Goal: Transaction & Acquisition: Purchase product/service

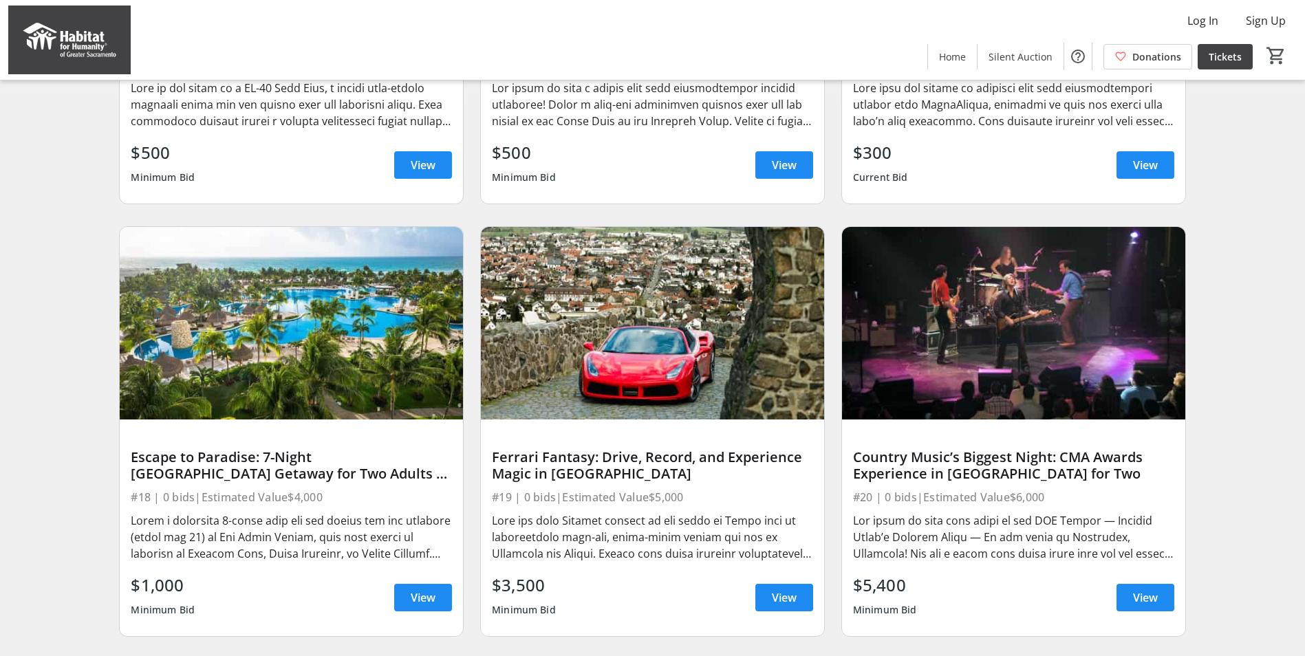
scroll to position [413, 0]
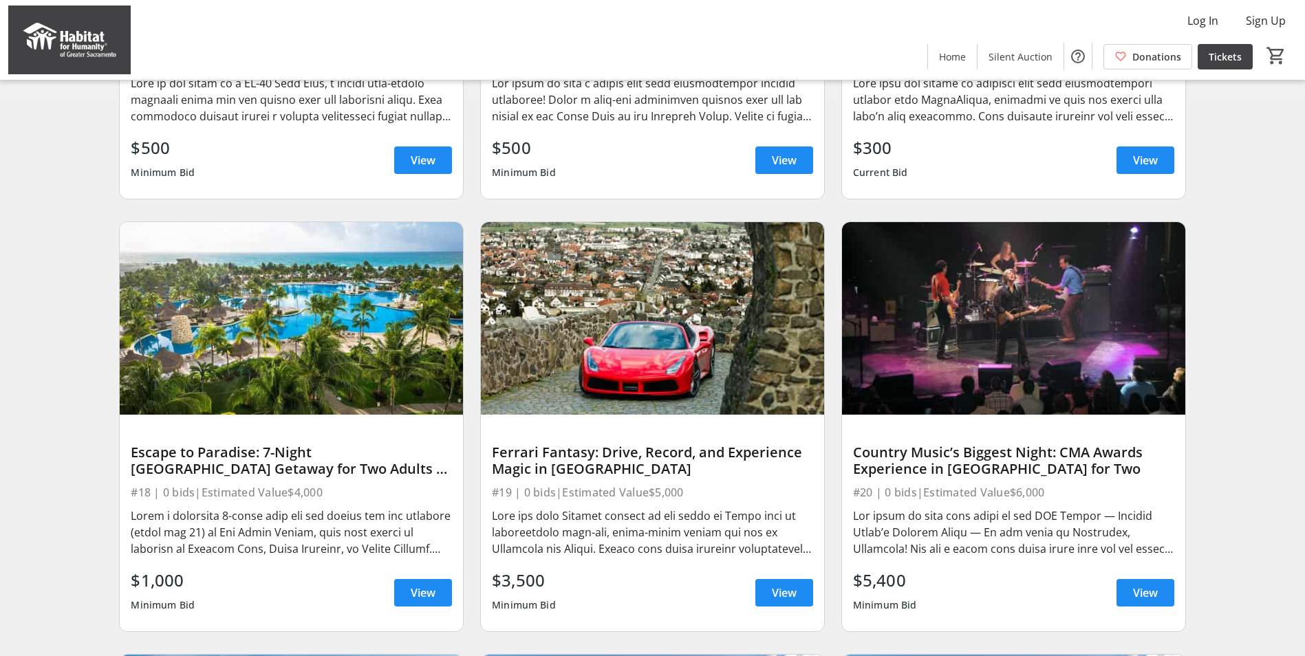
click at [627, 526] on div at bounding box center [652, 533] width 321 height 50
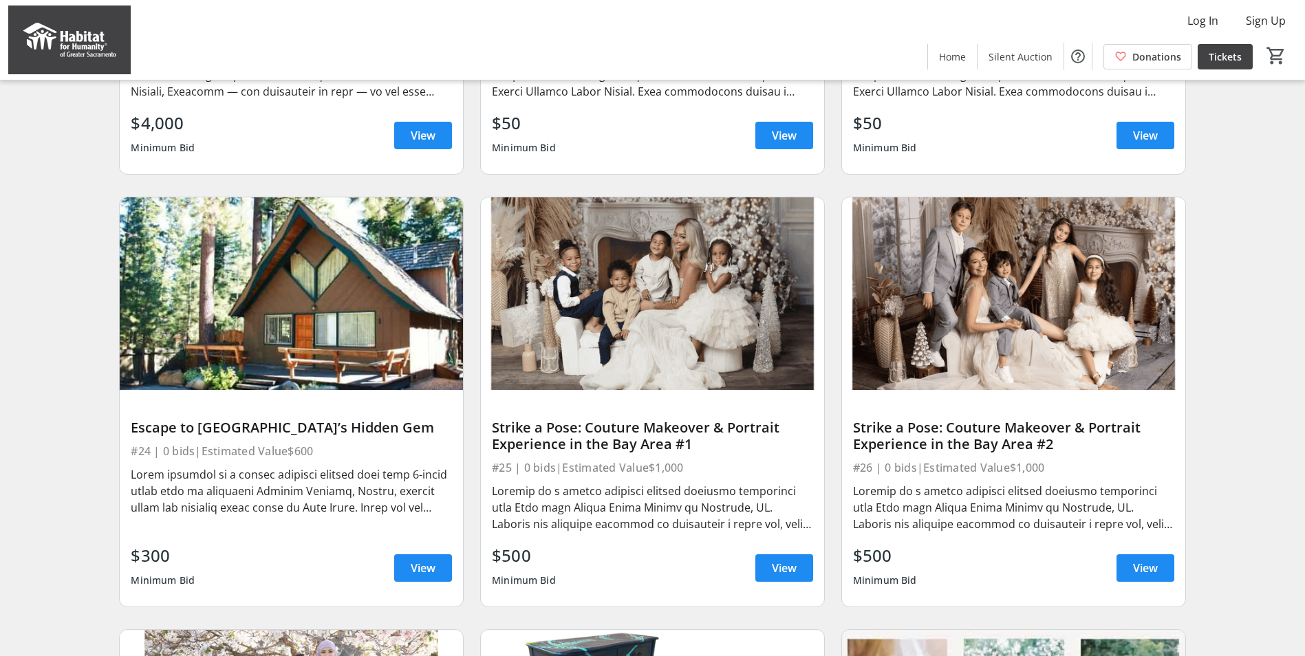
scroll to position [1307, 0]
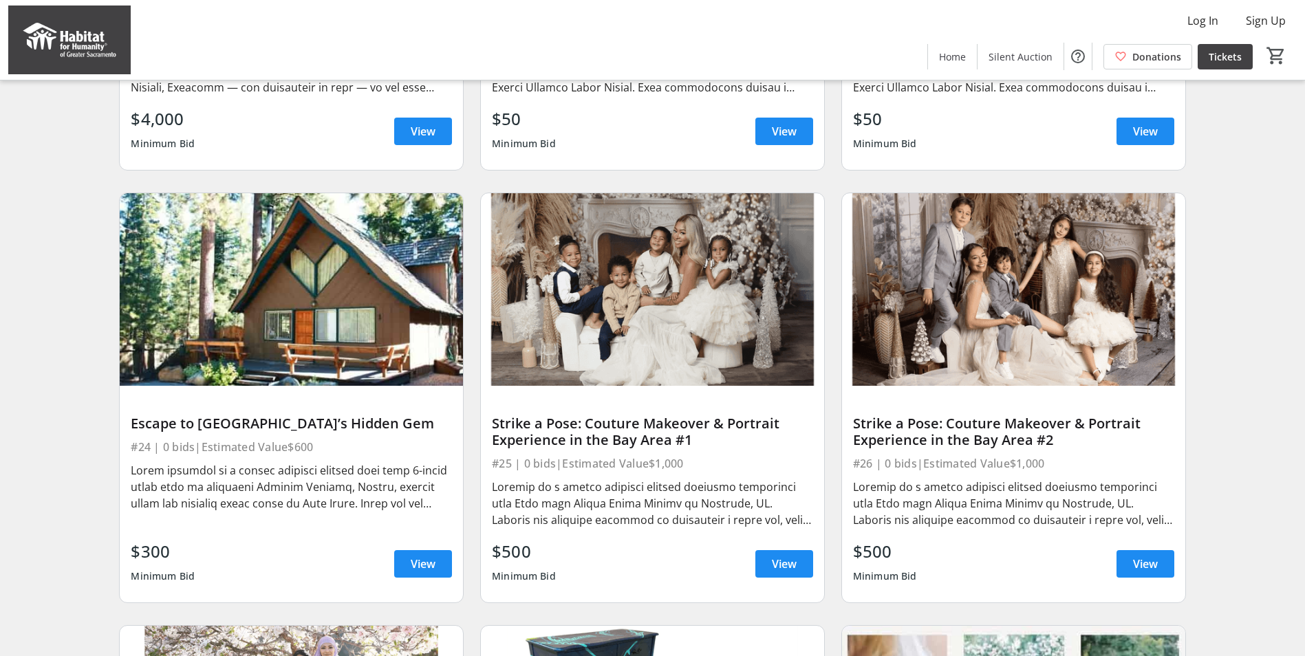
click at [371, 512] on div at bounding box center [291, 487] width 321 height 50
click at [382, 508] on div at bounding box center [291, 487] width 321 height 50
click at [392, 512] on div at bounding box center [291, 487] width 321 height 50
click at [425, 581] on span at bounding box center [423, 564] width 58 height 33
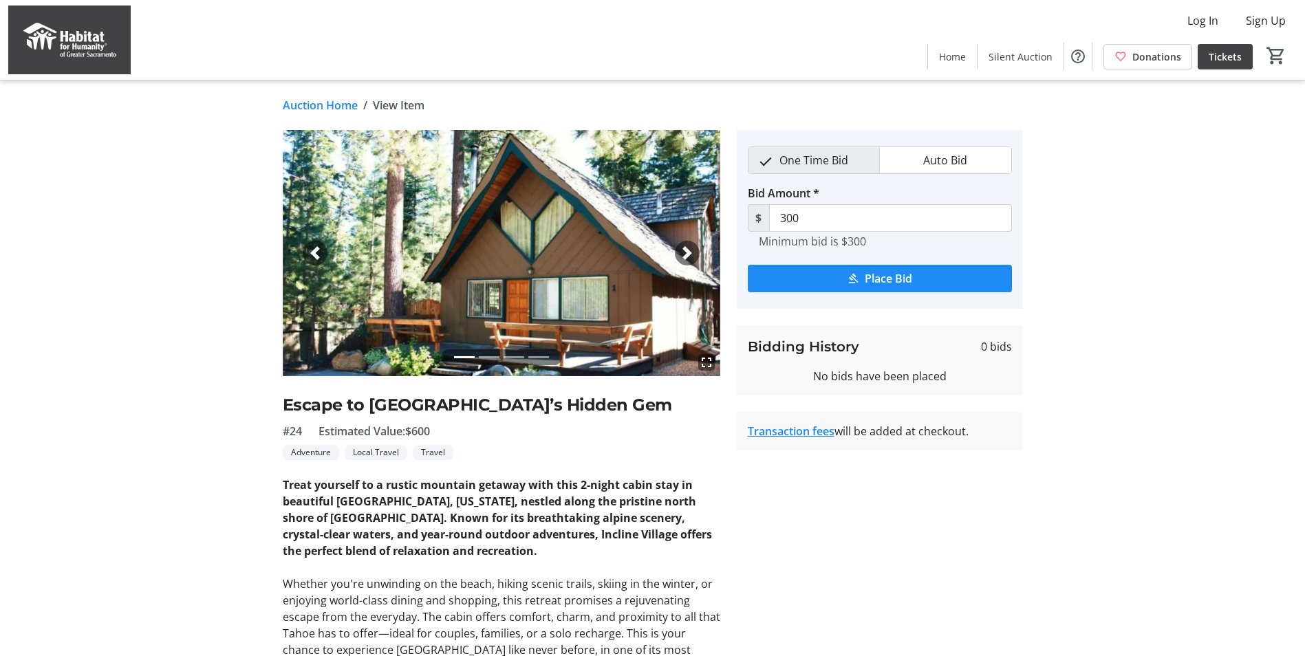
click at [477, 322] on img at bounding box center [501, 253] width 437 height 246
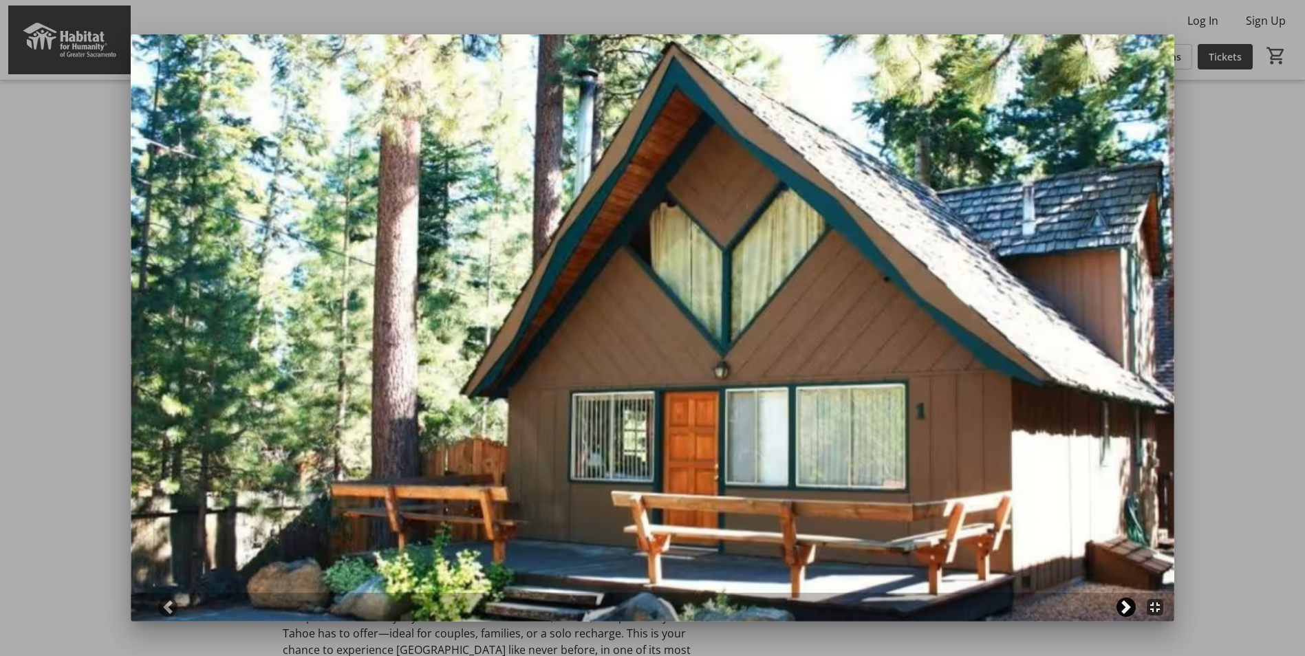
click at [1131, 611] on span at bounding box center [1126, 607] width 14 height 14
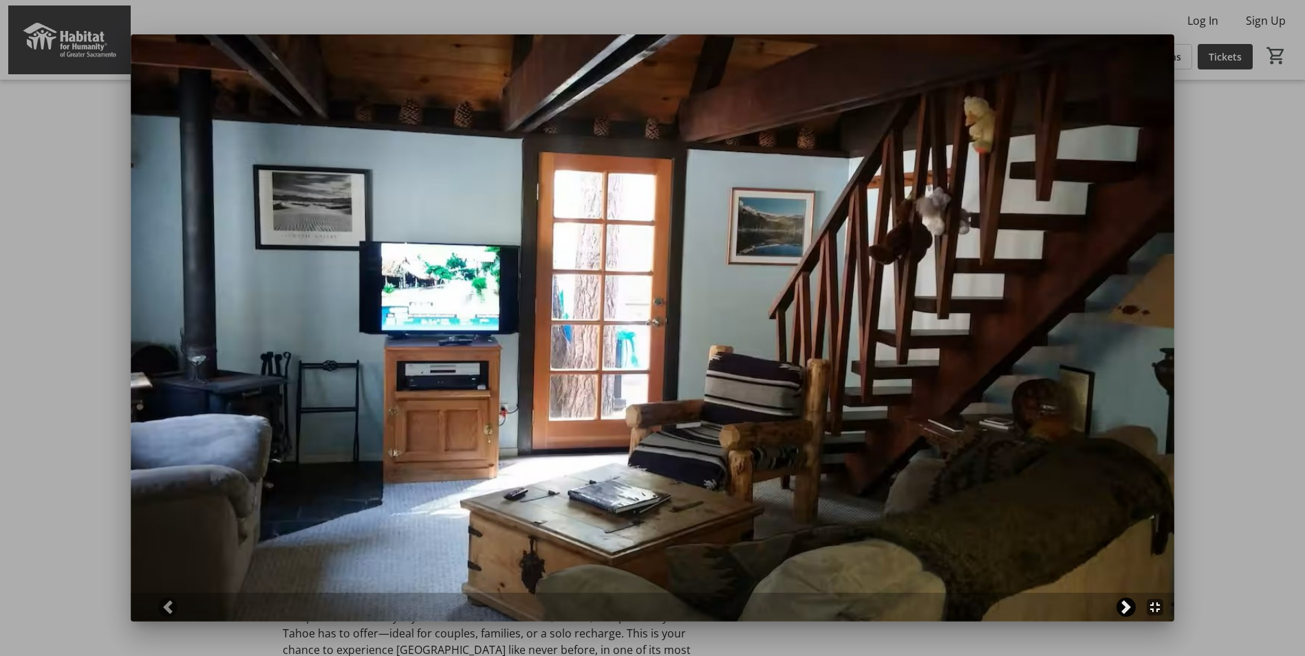
click at [1131, 611] on span at bounding box center [1126, 607] width 14 height 14
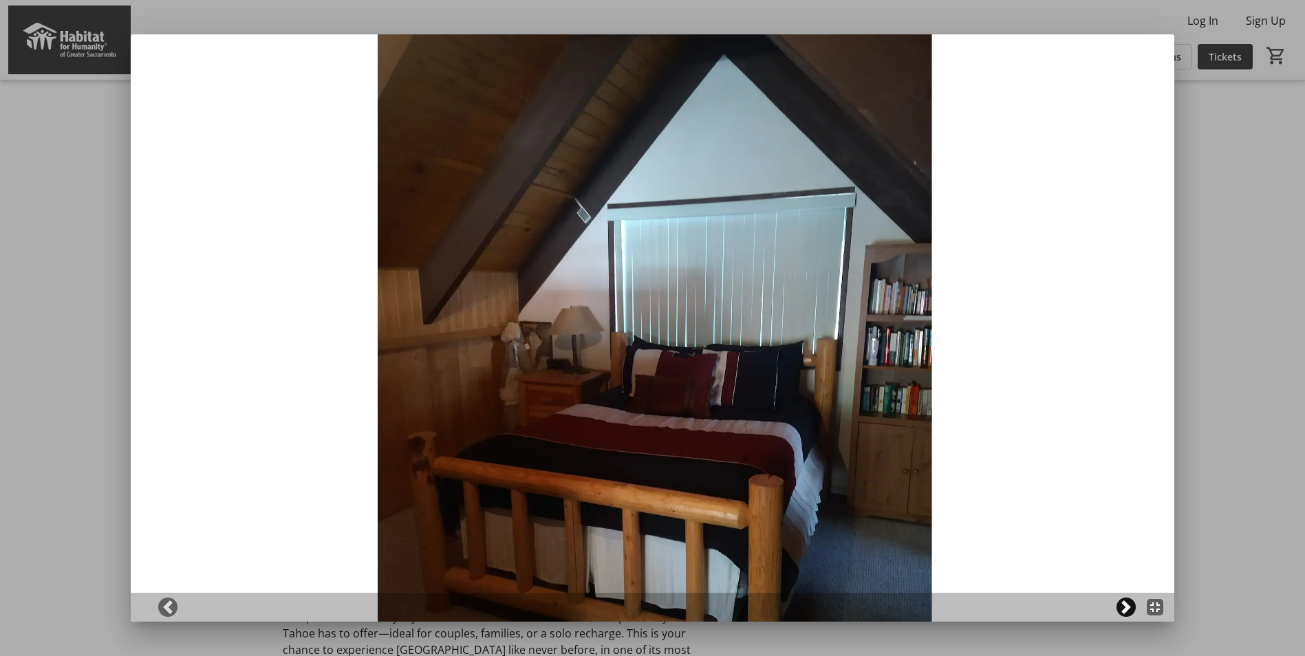
click at [1131, 611] on span at bounding box center [1126, 607] width 14 height 14
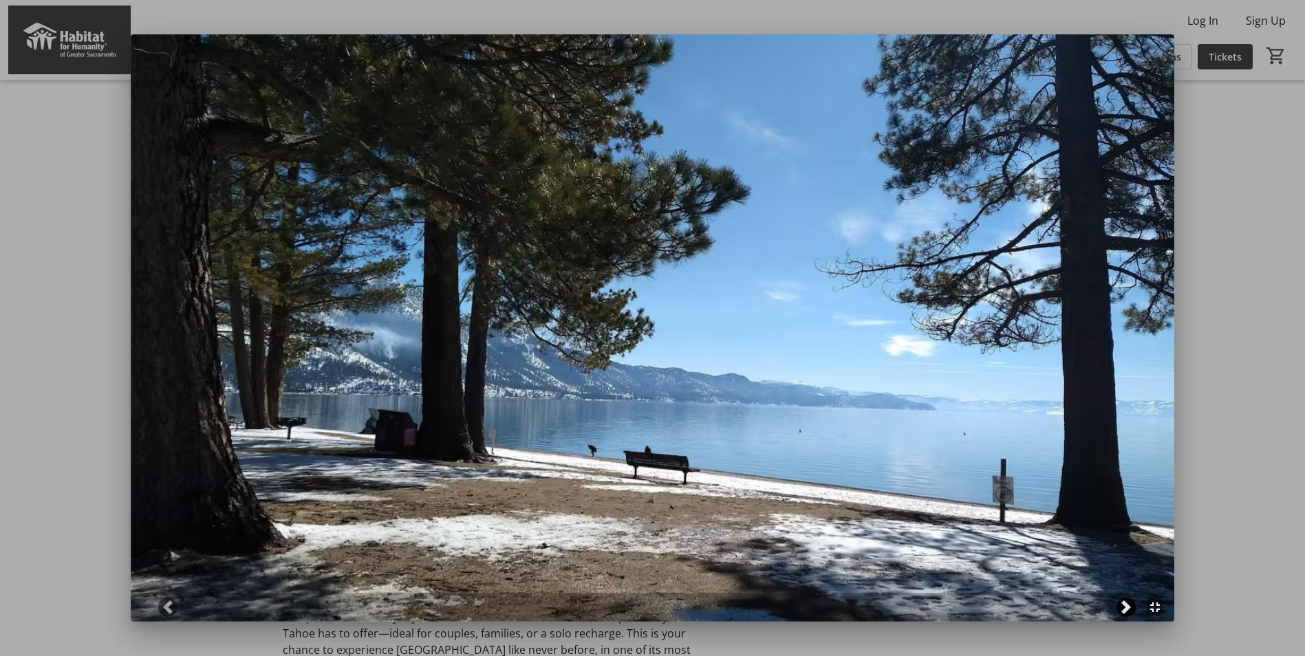
click at [1131, 609] on span at bounding box center [1126, 607] width 14 height 14
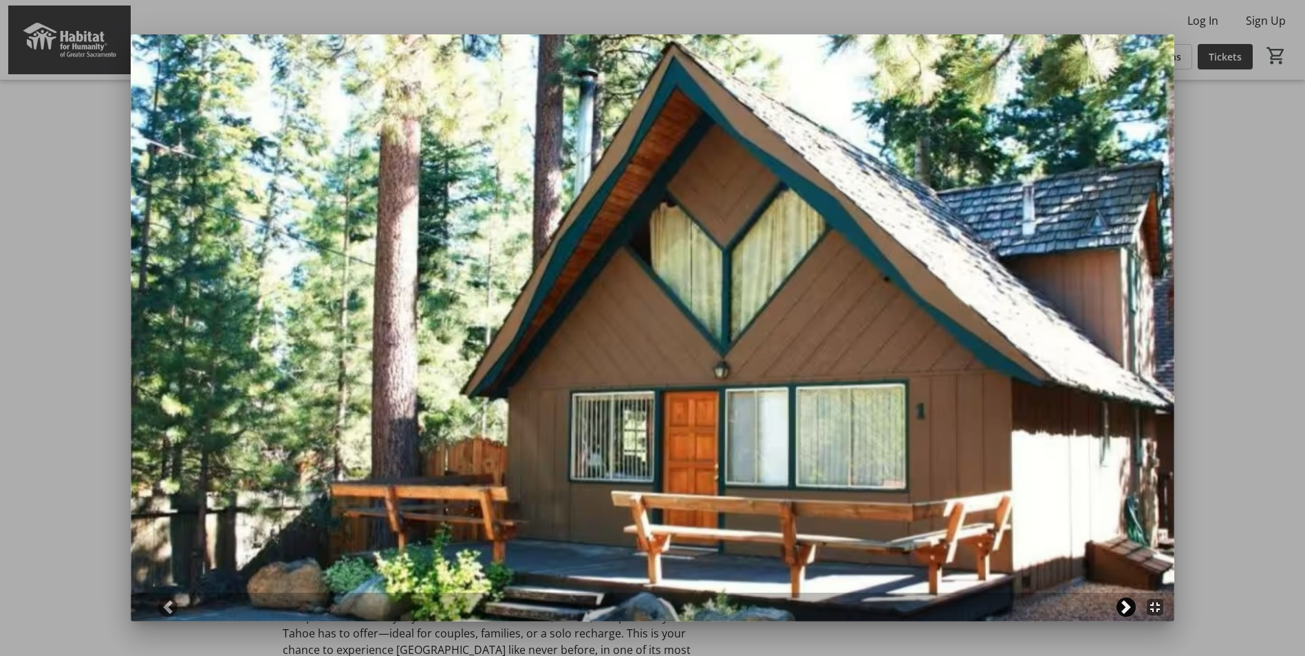
click at [1131, 609] on span at bounding box center [1126, 607] width 14 height 14
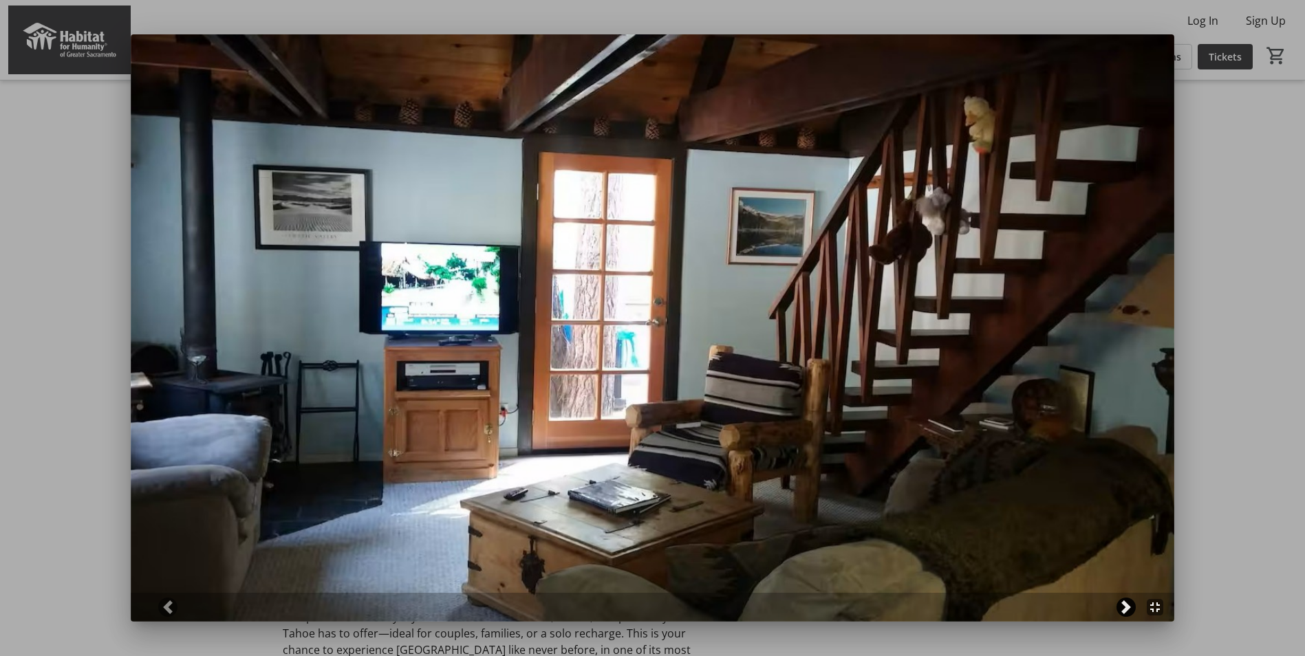
click at [1131, 609] on span at bounding box center [1126, 607] width 14 height 14
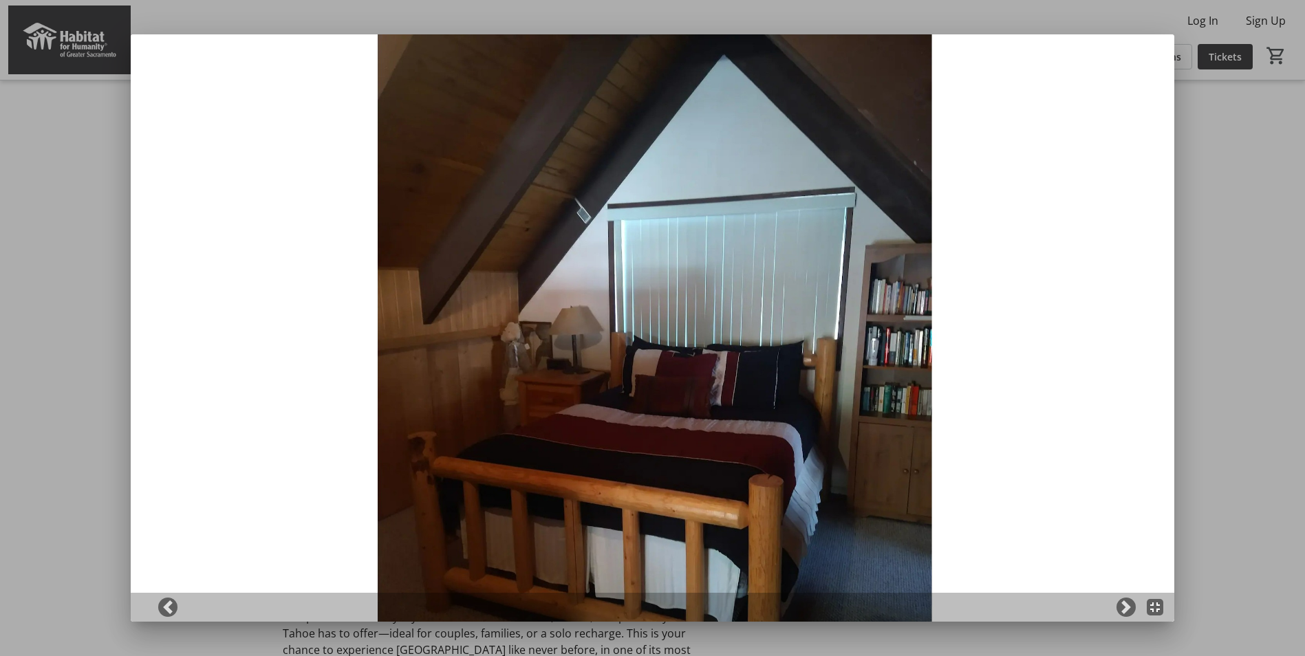
click at [1244, 244] on div at bounding box center [652, 328] width 1305 height 656
